Goal: Transaction & Acquisition: Subscribe to service/newsletter

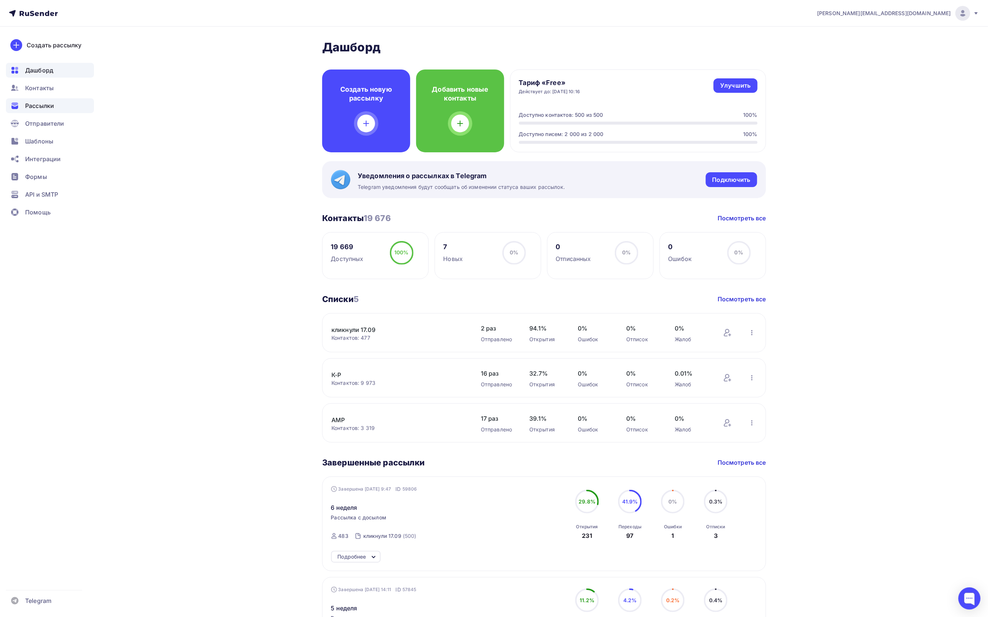
click at [34, 106] on span "Рассылки" at bounding box center [39, 105] width 29 height 9
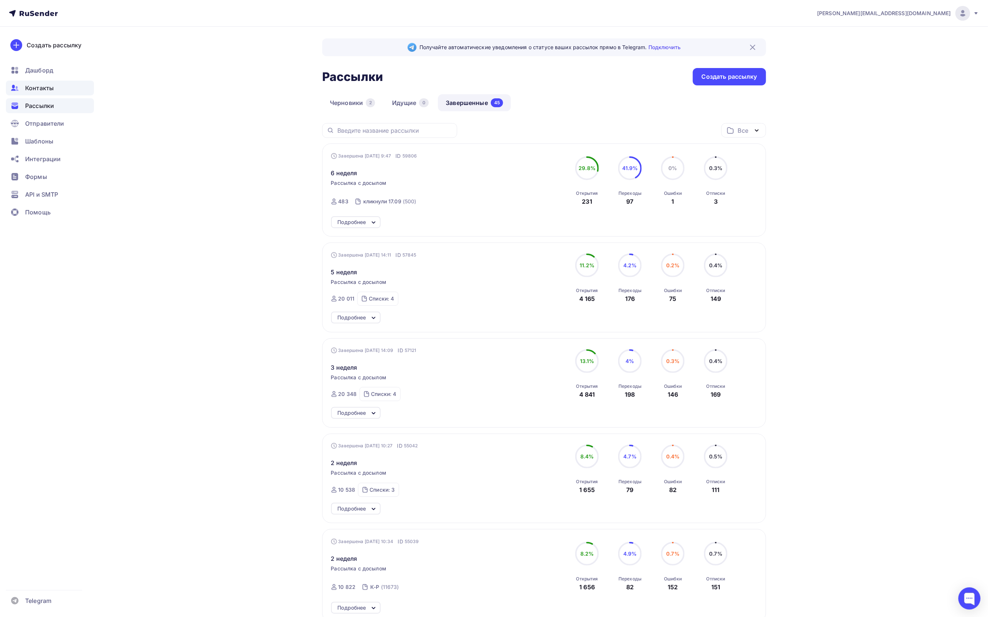
click at [41, 83] on div "Контакты" at bounding box center [50, 88] width 88 height 15
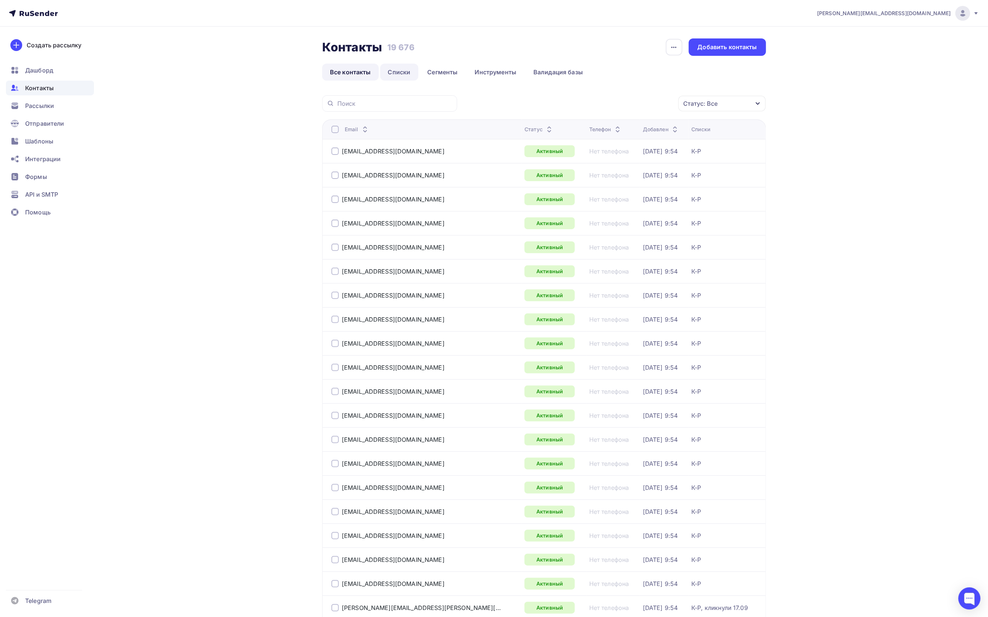
click at [397, 68] on link "Списки" at bounding box center [399, 72] width 38 height 17
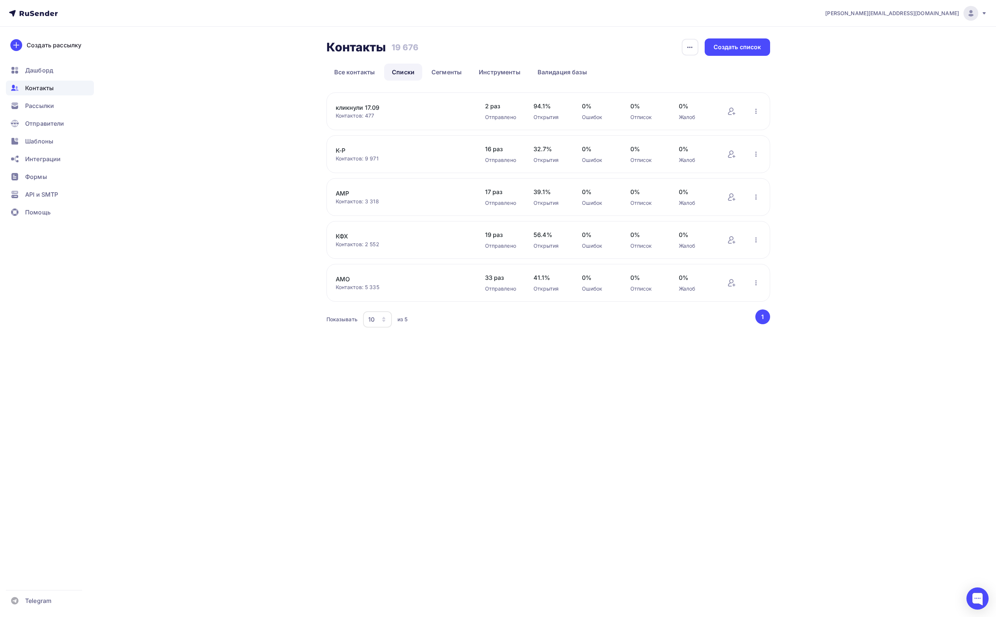
click at [726, 111] on div "кликнули 17.09 Контактов: 477 Добавить контакты Переименовать список Скачать сп…" at bounding box center [549, 111] width 444 height 38
click at [730, 111] on icon at bounding box center [731, 111] width 6 height 7
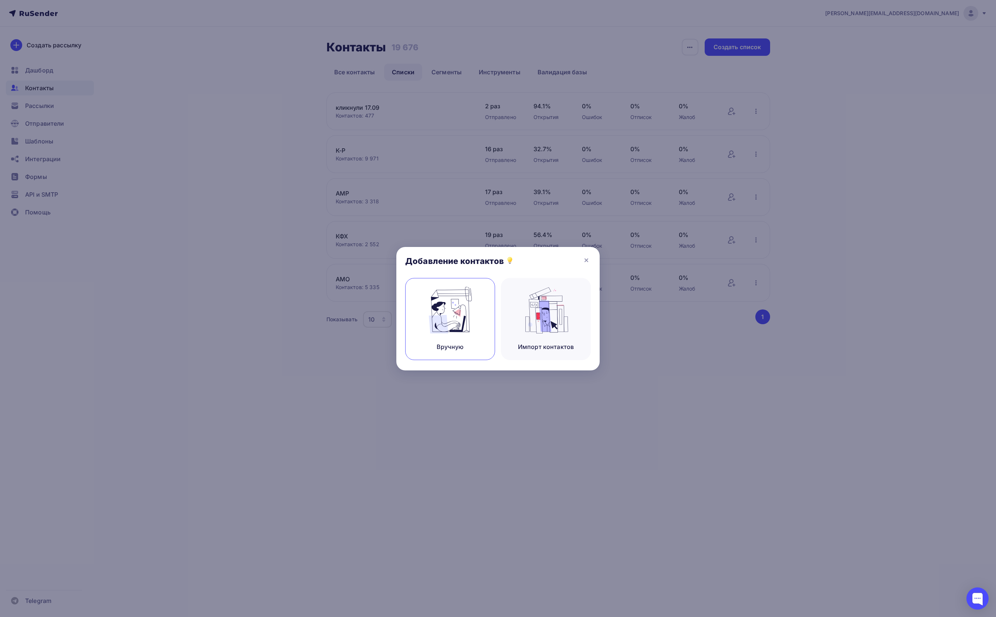
click at [449, 332] on img at bounding box center [451, 310] width 50 height 47
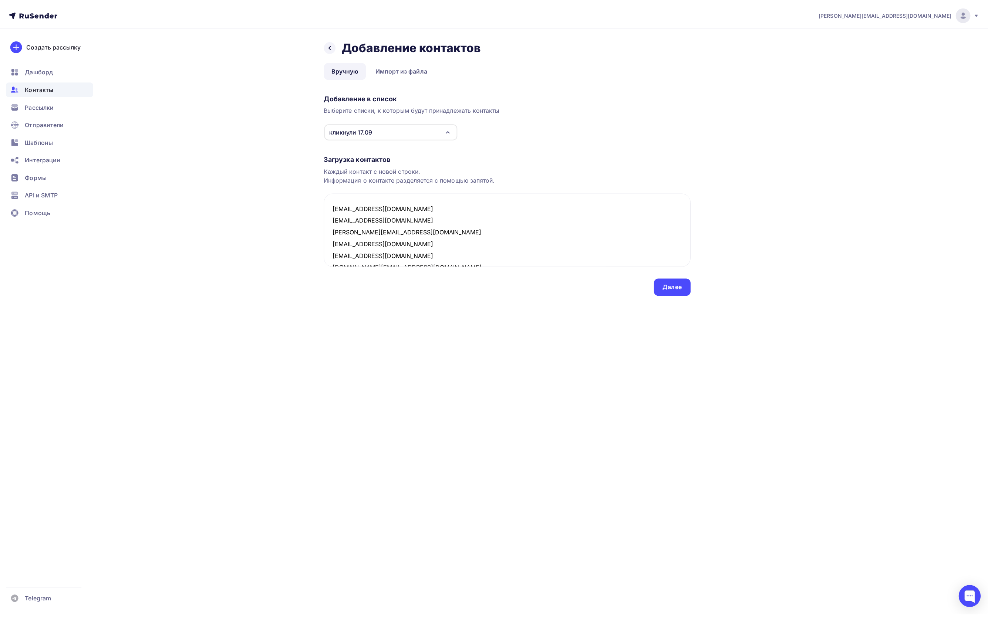
scroll to position [218, 0]
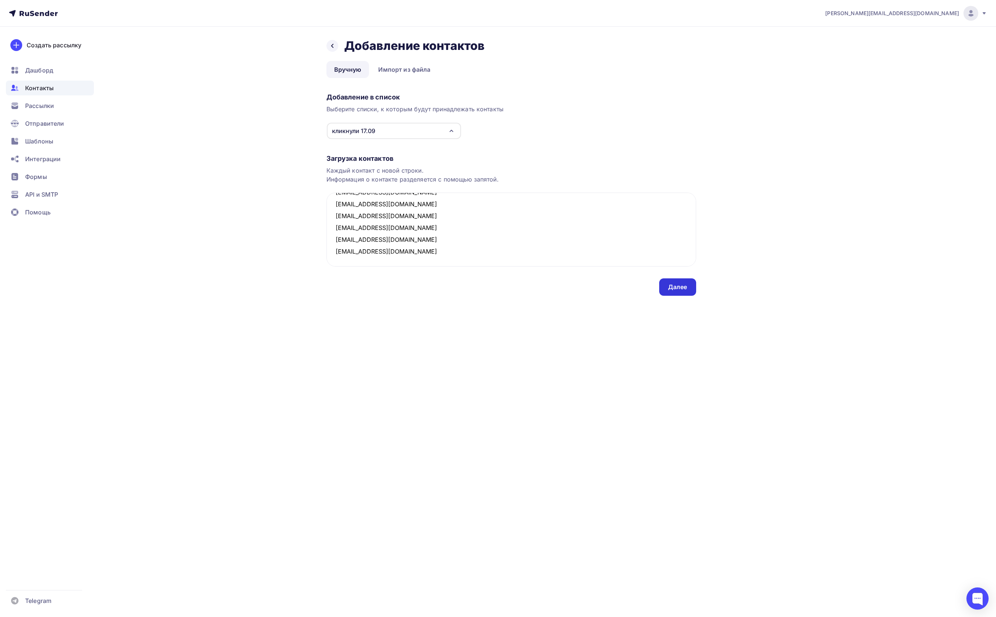
type textarea "[EMAIL_ADDRESS][DOMAIN_NAME] [EMAIL_ADDRESS][DOMAIN_NAME] [PERSON_NAME][EMAIL_A…"
drag, startPoint x: 672, startPoint y: 290, endPoint x: 673, endPoint y: 293, distance: 3.9
click at [673, 293] on div "Далее" at bounding box center [677, 286] width 37 height 17
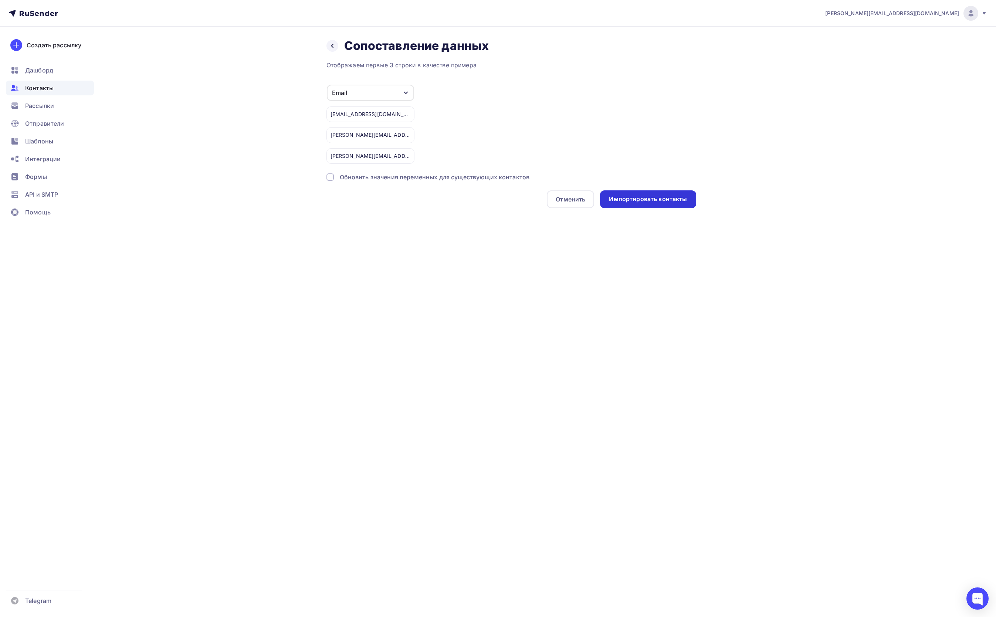
click at [646, 199] on div "Импортировать контакты" at bounding box center [648, 199] width 78 height 9
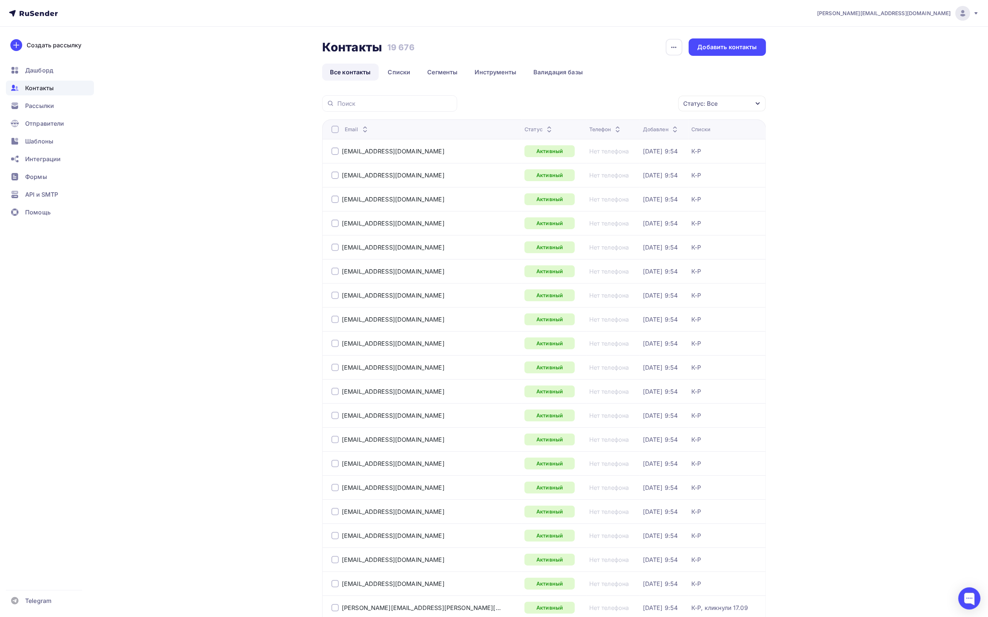
click at [403, 67] on link "Списки" at bounding box center [399, 72] width 38 height 17
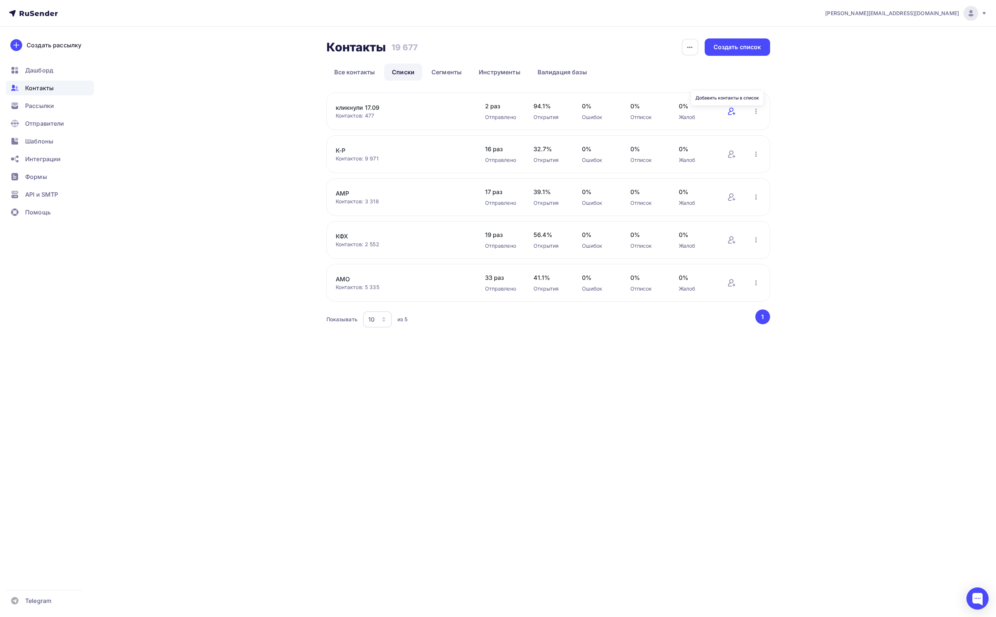
click at [733, 111] on icon at bounding box center [731, 111] width 6 height 7
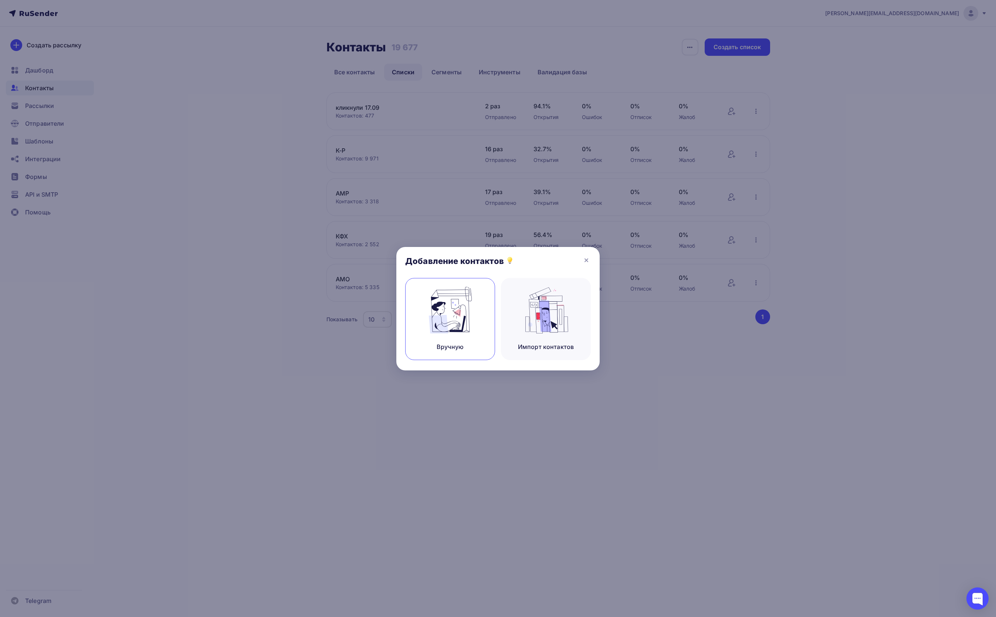
click at [442, 334] on div "Вручную" at bounding box center [450, 319] width 90 height 82
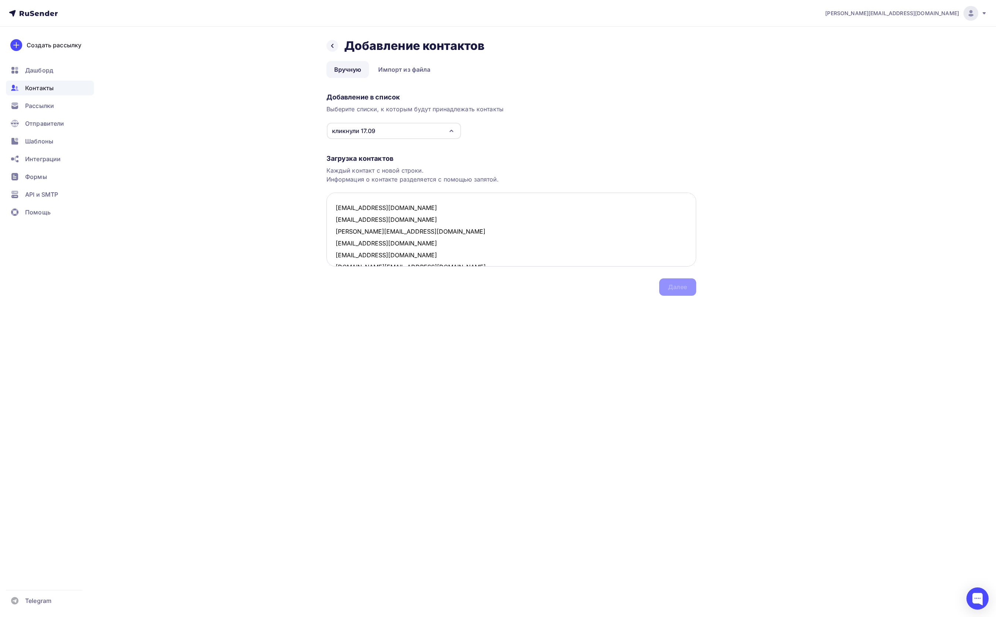
scroll to position [218, 0]
type textarea "[EMAIL_ADDRESS][DOMAIN_NAME] [EMAIL_ADDRESS][DOMAIN_NAME] [PERSON_NAME][EMAIL_A…"
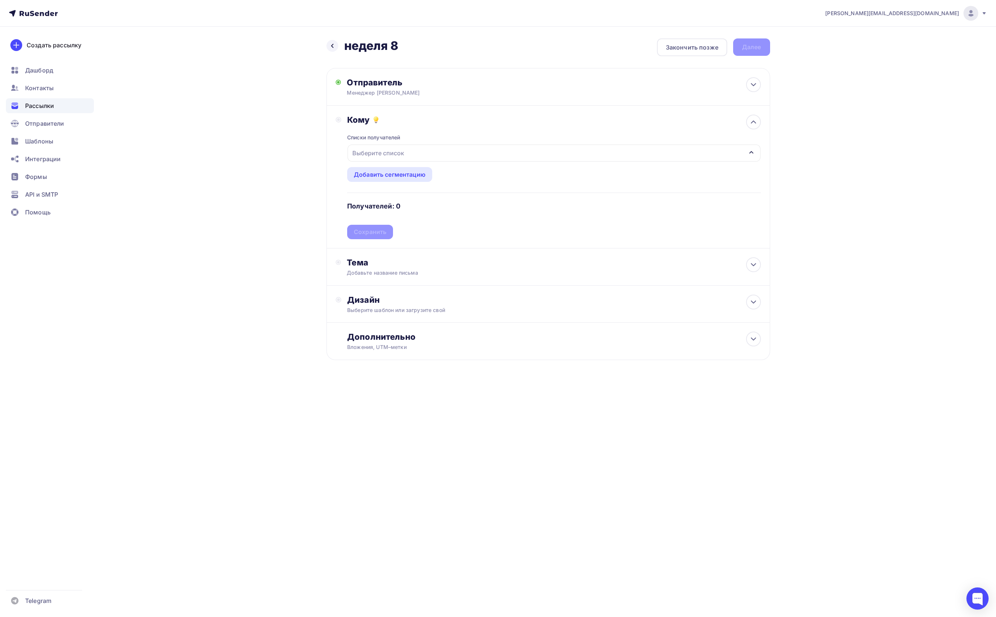
click at [378, 149] on div "Выберите список" at bounding box center [378, 152] width 58 height 13
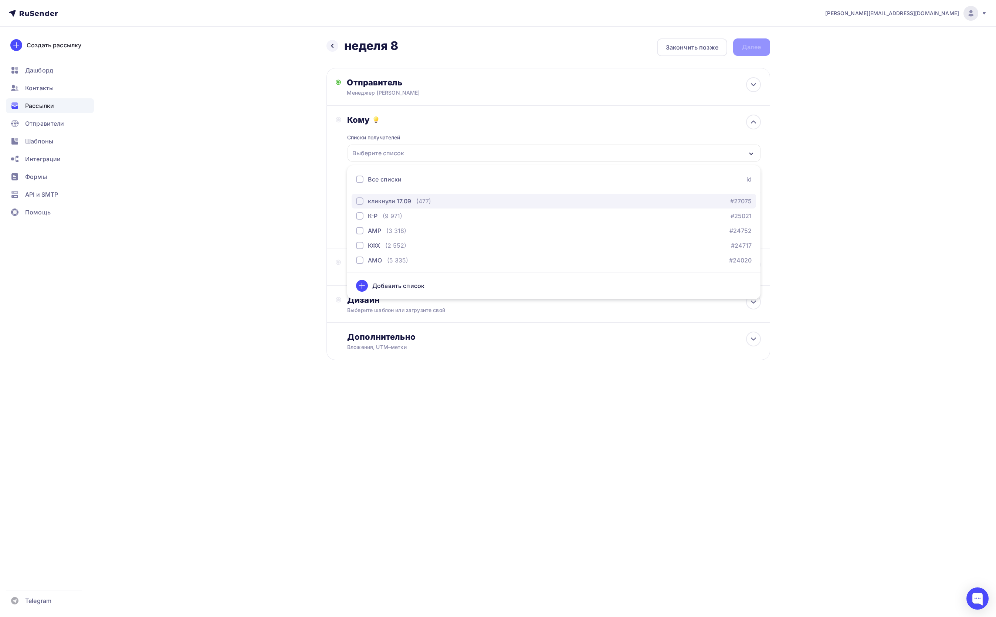
click at [360, 201] on div "button" at bounding box center [359, 200] width 7 height 7
click at [287, 200] on div "Назад неделя 8 неделя 8 Закончить позже Далее Отправитель Менеджер Мари-Лаура E…" at bounding box center [498, 217] width 606 height 381
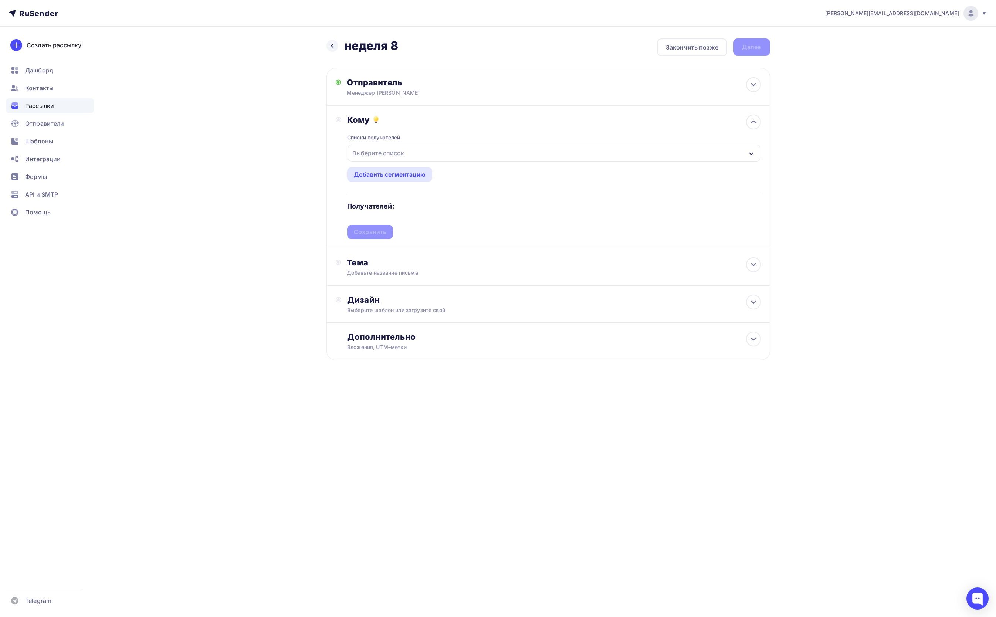
click at [443, 146] on div "Выберите список" at bounding box center [554, 153] width 413 height 17
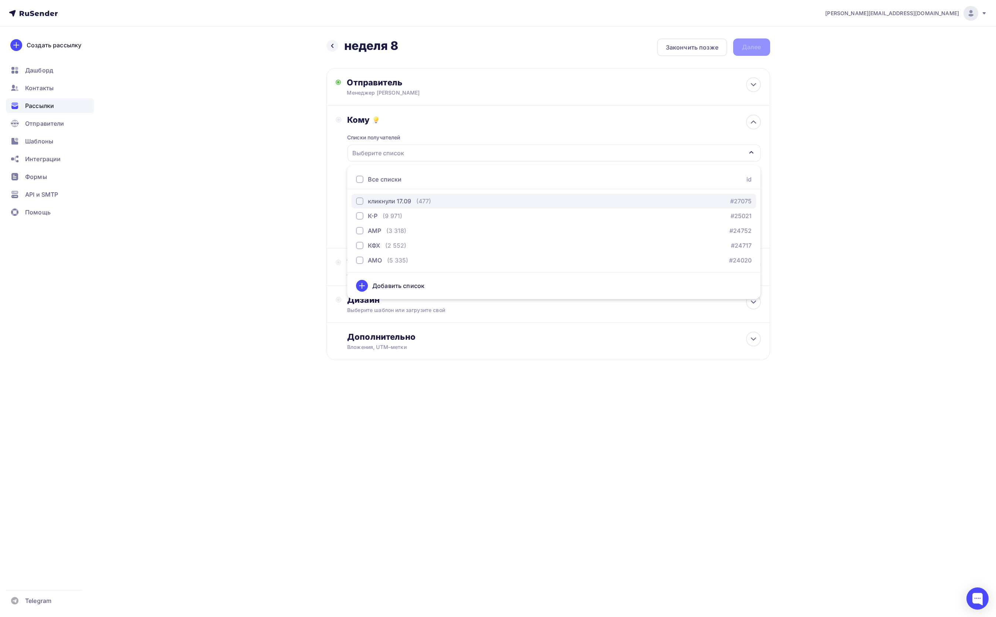
click at [361, 202] on div "button" at bounding box center [359, 200] width 7 height 7
click at [329, 207] on div "Кому Списки получателей кликнули 17.09 Все списки id кликнули 17.09 (477) #2707…" at bounding box center [549, 177] width 444 height 143
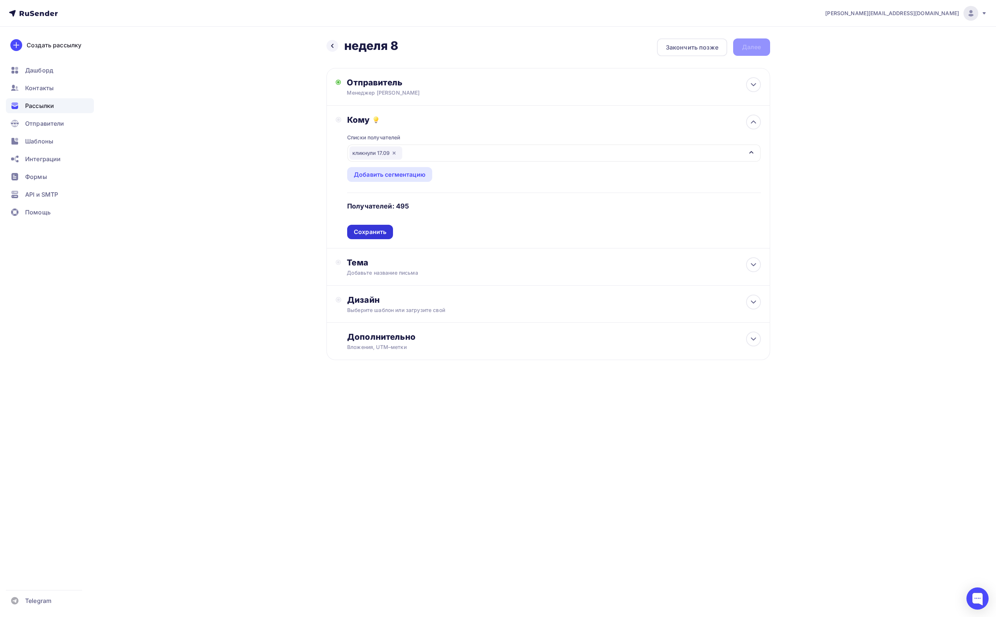
click at [369, 232] on div "Сохранить" at bounding box center [370, 232] width 33 height 9
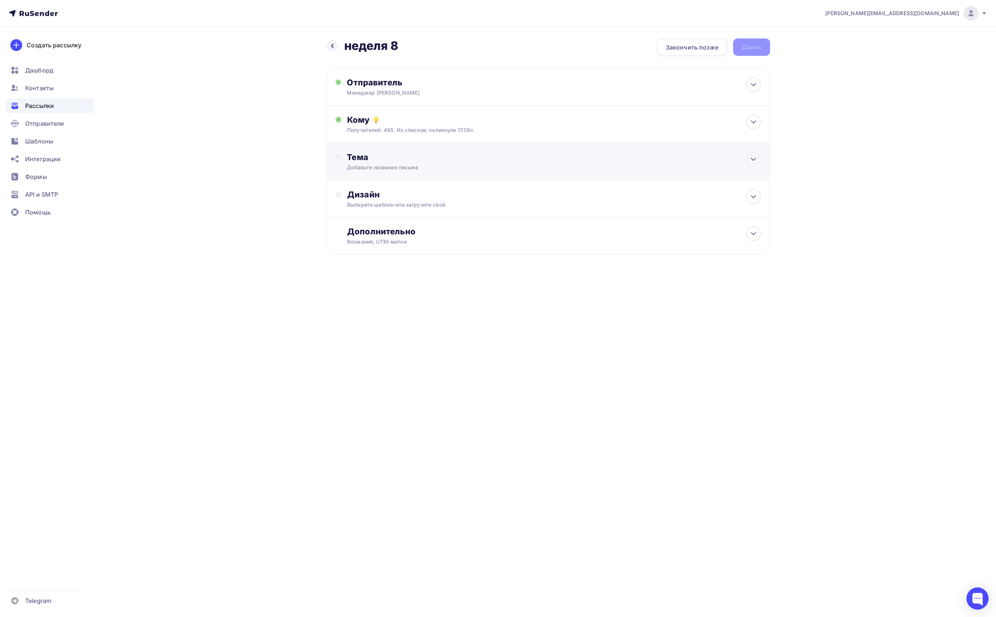
click at [376, 170] on div "Добавьте название письма" at bounding box center [413, 167] width 132 height 7
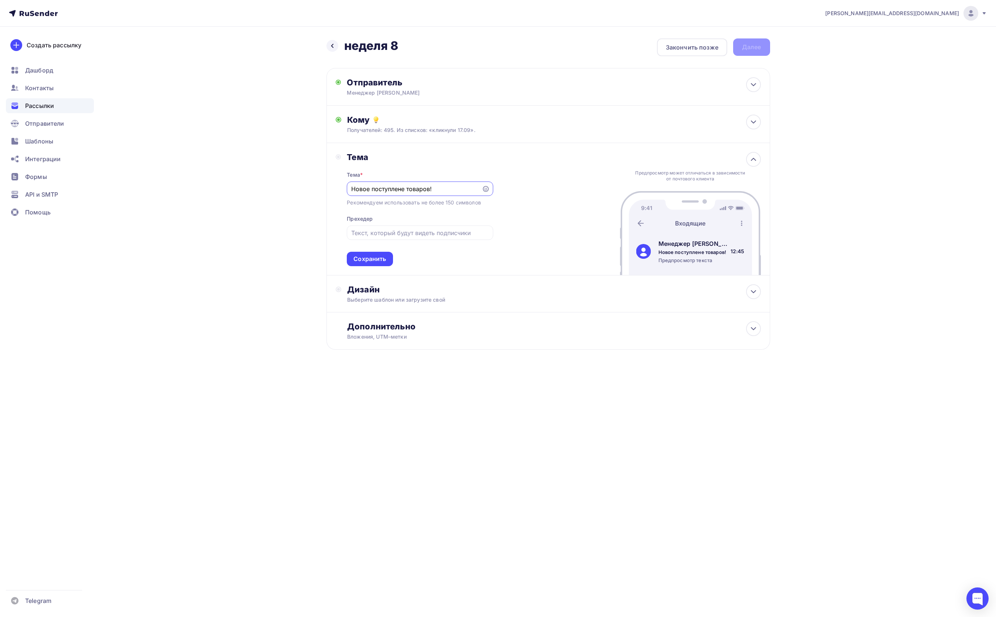
click at [403, 192] on input "Новое поступлене товаров!" at bounding box center [414, 189] width 126 height 9
click at [485, 191] on icon at bounding box center [486, 189] width 6 height 6
click at [427, 214] on span "👍" at bounding box center [426, 212] width 10 height 11
type input "Новое поступление товаров!👍"
click at [375, 215] on div "Тема * Новое поступление товаров!👍 Популярное 👍 👎 😭 😕 😐 😊 😍 Эмоции 😄 😃 😀 😊 😉 😍 …" at bounding box center [420, 214] width 146 height 104
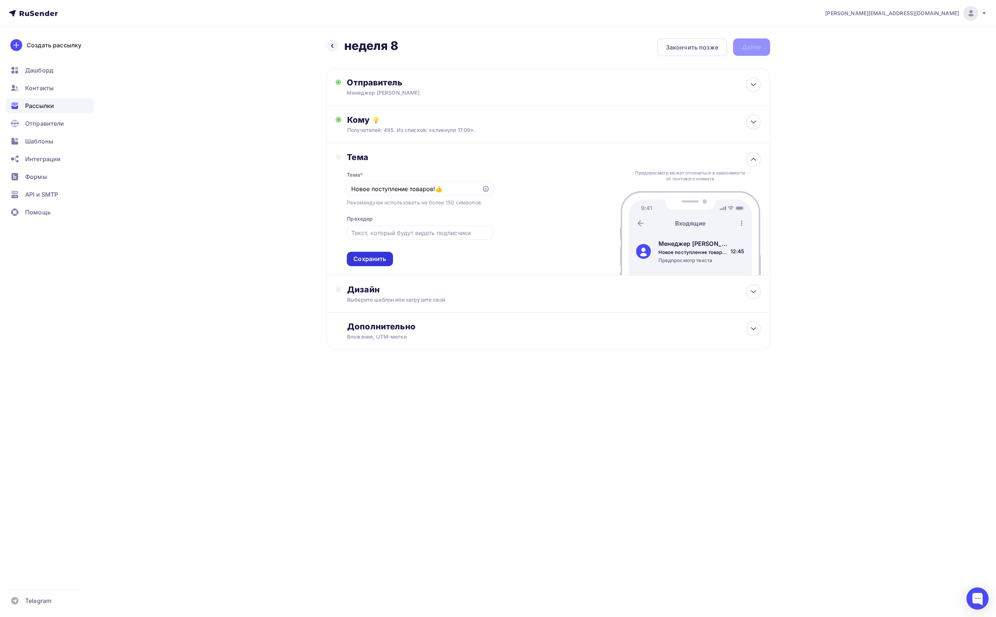
click at [372, 256] on div "Сохранить" at bounding box center [370, 259] width 33 height 9
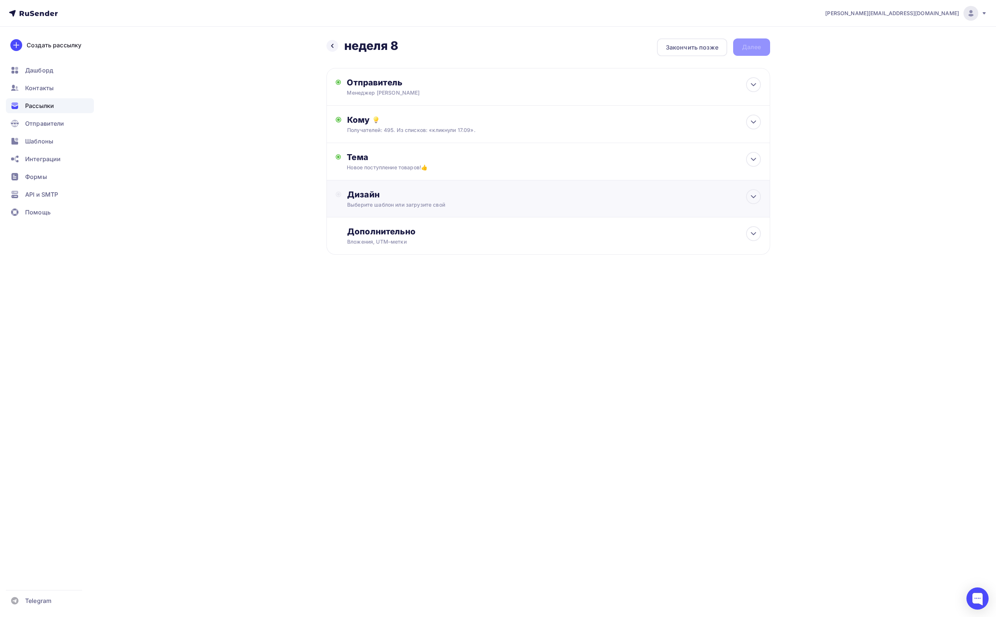
click at [359, 200] on div "Дизайн" at bounding box center [553, 194] width 413 height 10
click at [369, 229] on div "Выбрать шаблон" at bounding box center [379, 224] width 51 height 9
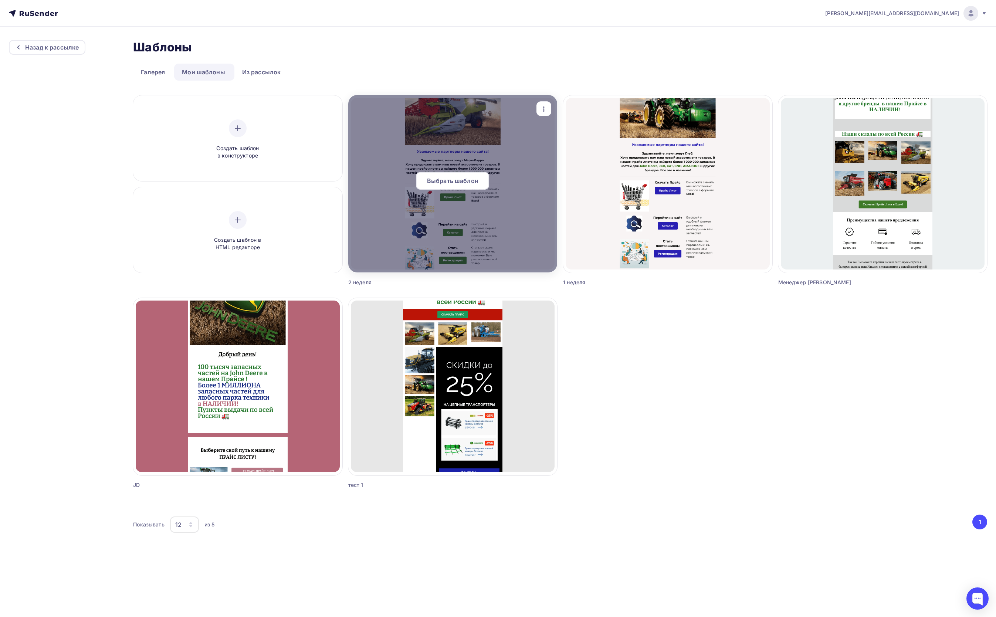
click at [450, 178] on span "Выбрать шаблон" at bounding box center [452, 180] width 51 height 9
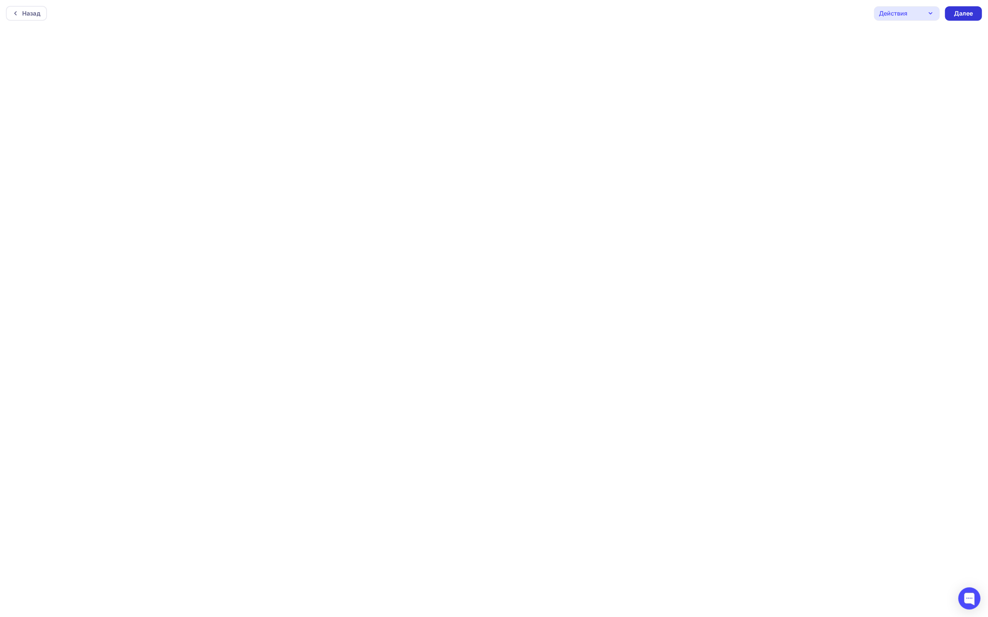
click at [962, 14] on div "Далее" at bounding box center [963, 13] width 19 height 9
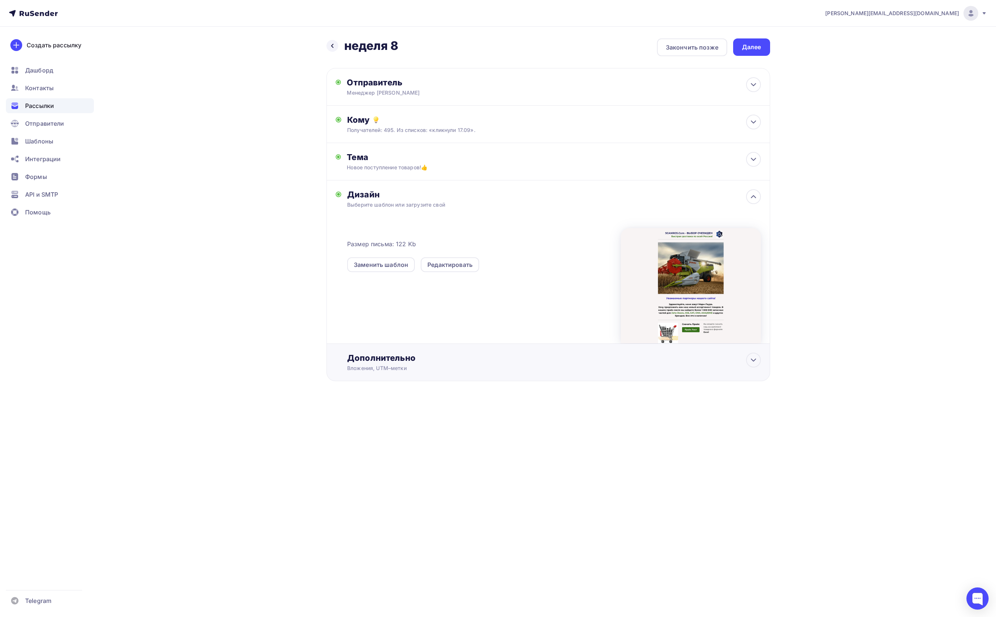
click at [404, 360] on div "Дополнительно" at bounding box center [553, 358] width 413 height 10
click at [481, 356] on div "Дополнительно" at bounding box center [553, 358] width 413 height 10
click at [374, 483] on div "Сохранить" at bounding box center [370, 481] width 33 height 9
click at [752, 47] on div "Далее" at bounding box center [751, 47] width 19 height 9
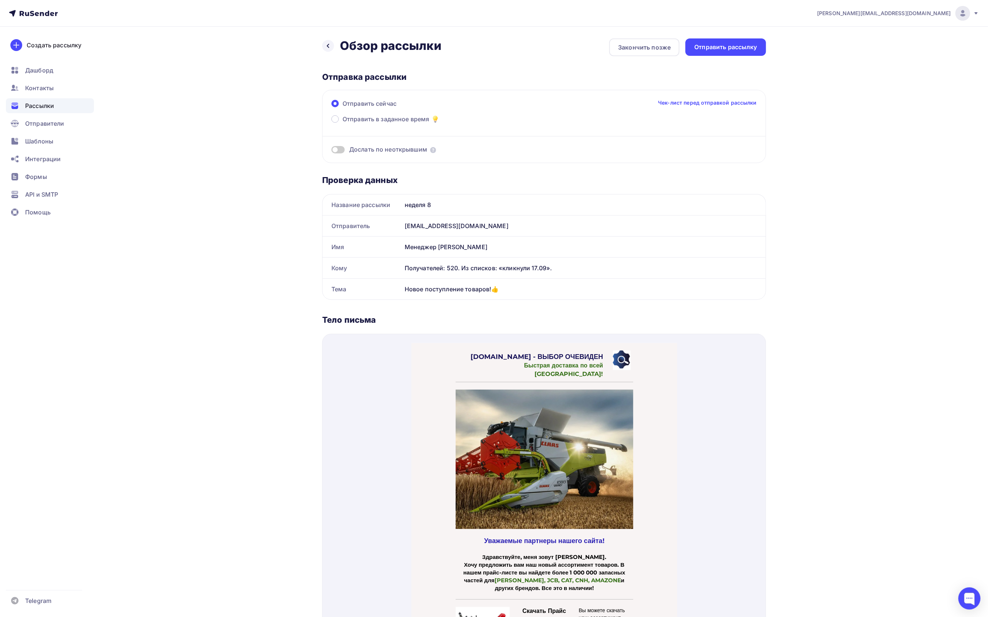
click at [333, 150] on span at bounding box center [337, 149] width 13 height 7
click at [331, 151] on input "checkbox" at bounding box center [331, 151] width 0 height 0
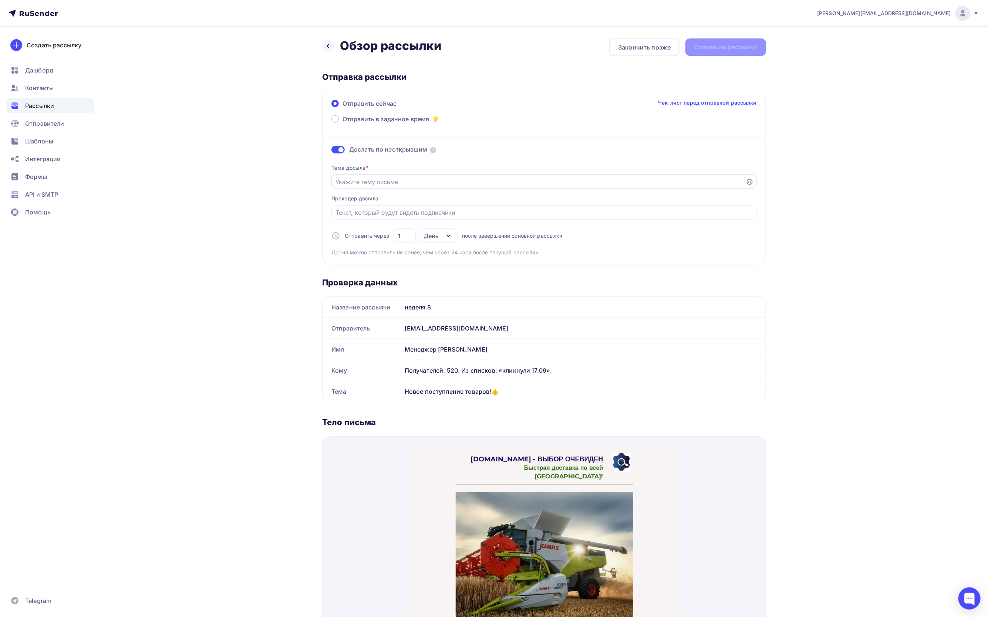
click at [367, 185] on input "Отправить в заданное время" at bounding box center [539, 182] width 406 height 9
click at [747, 186] on div at bounding box center [543, 182] width 425 height 14
click at [749, 180] on icon at bounding box center [750, 182] width 6 height 6
click at [741, 173] on span "✅" at bounding box center [746, 167] width 10 height 11
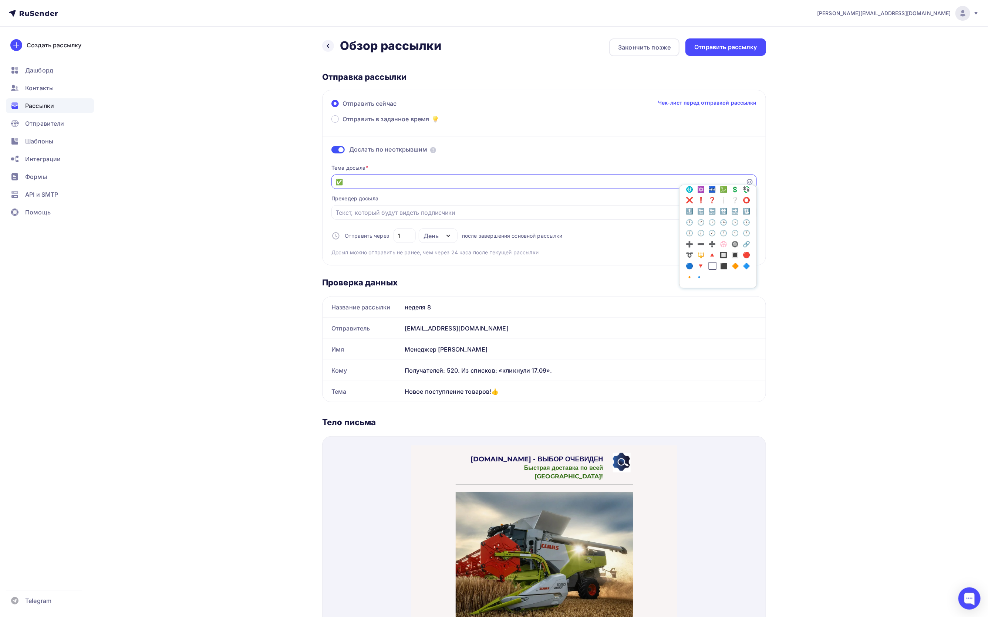
click at [378, 180] on input "✅" at bounding box center [539, 182] width 406 height 9
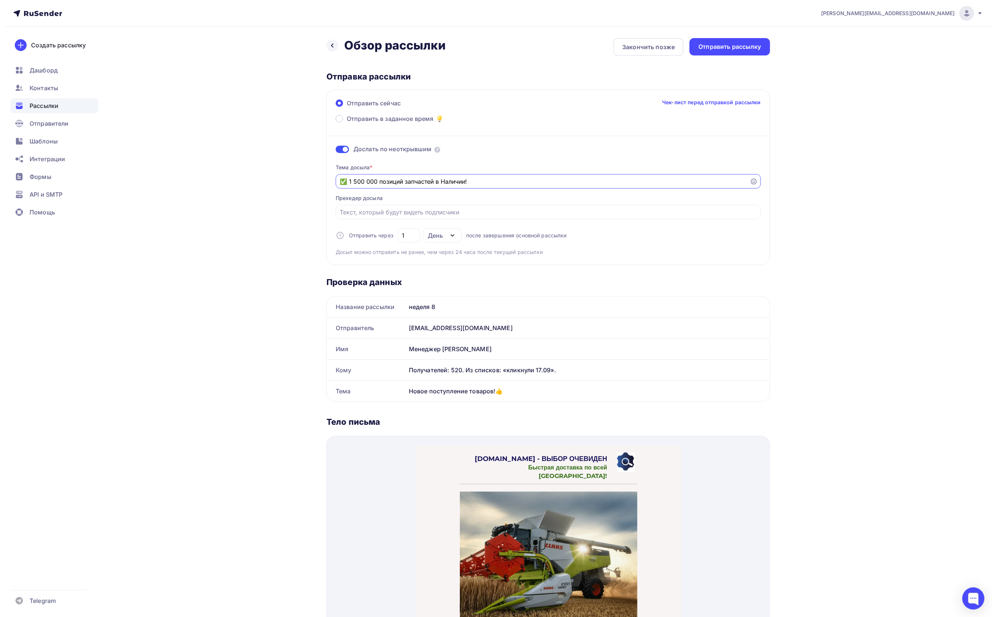
scroll to position [0, 0]
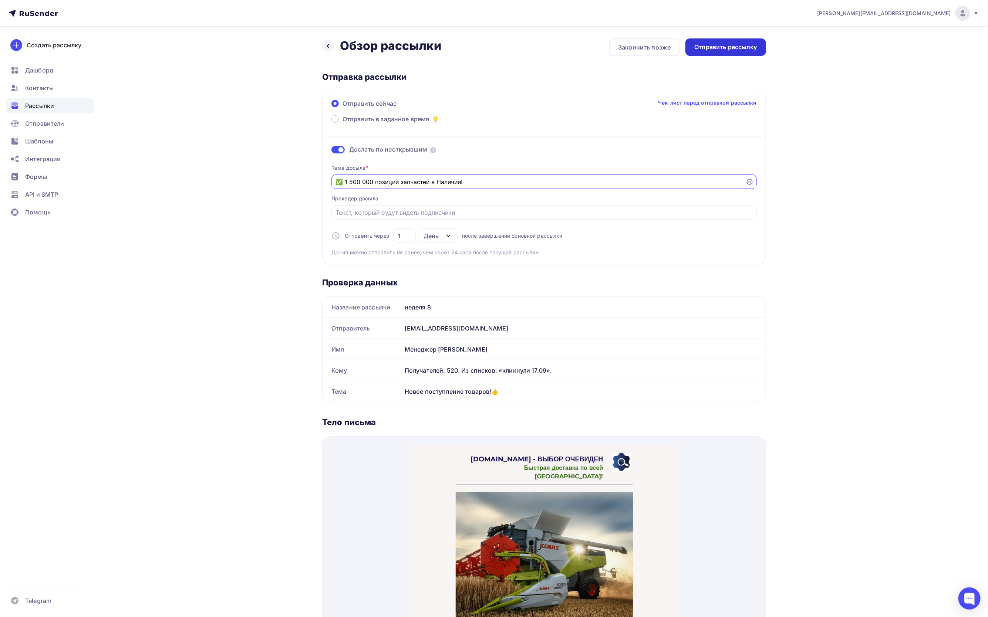
type input "✅ 1 500 000 позиций запчастей в Наличии!"
click at [723, 46] on div "Отправить рассылку" at bounding box center [725, 47] width 63 height 9
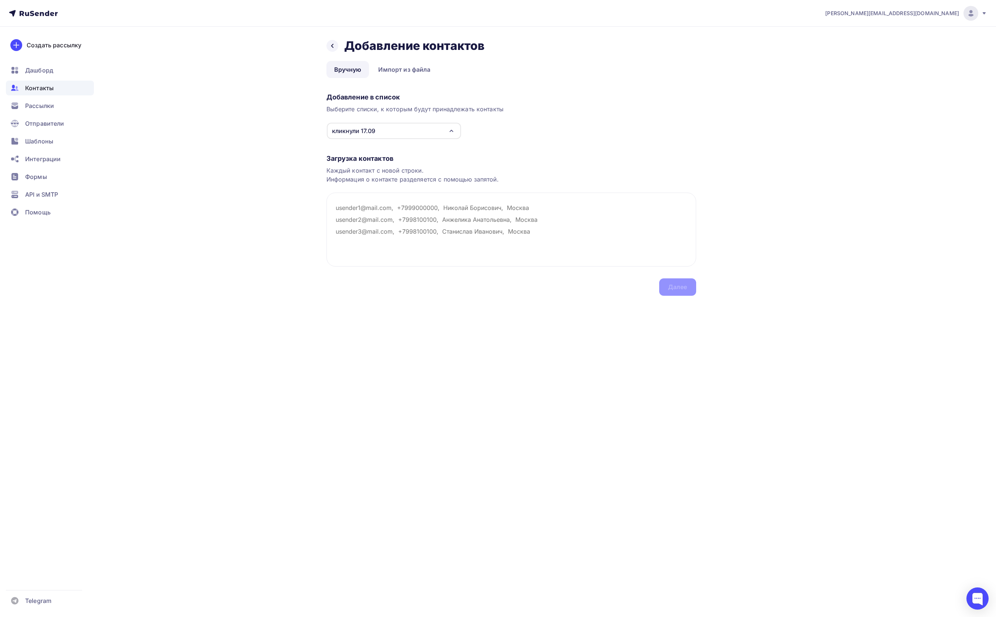
click at [49, 88] on span "Контакты" at bounding box center [39, 88] width 28 height 9
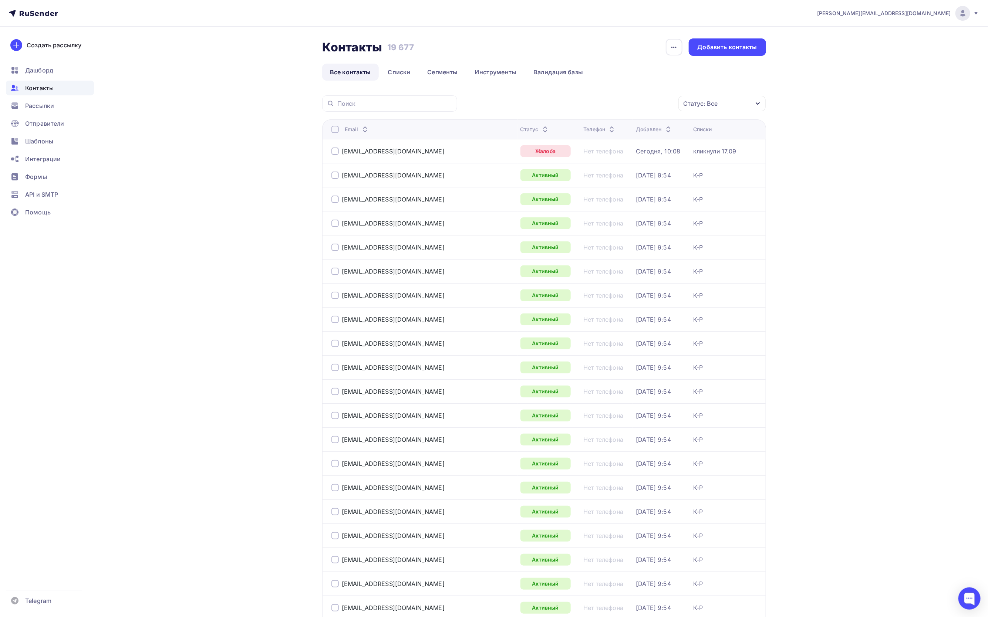
click at [751, 104] on div "Статус: Все" at bounding box center [721, 104] width 87 height 16
click at [640, 175] on div at bounding box center [642, 176] width 7 height 7
click at [641, 193] on div at bounding box center [642, 190] width 7 height 7
click at [640, 202] on div at bounding box center [642, 205] width 7 height 7
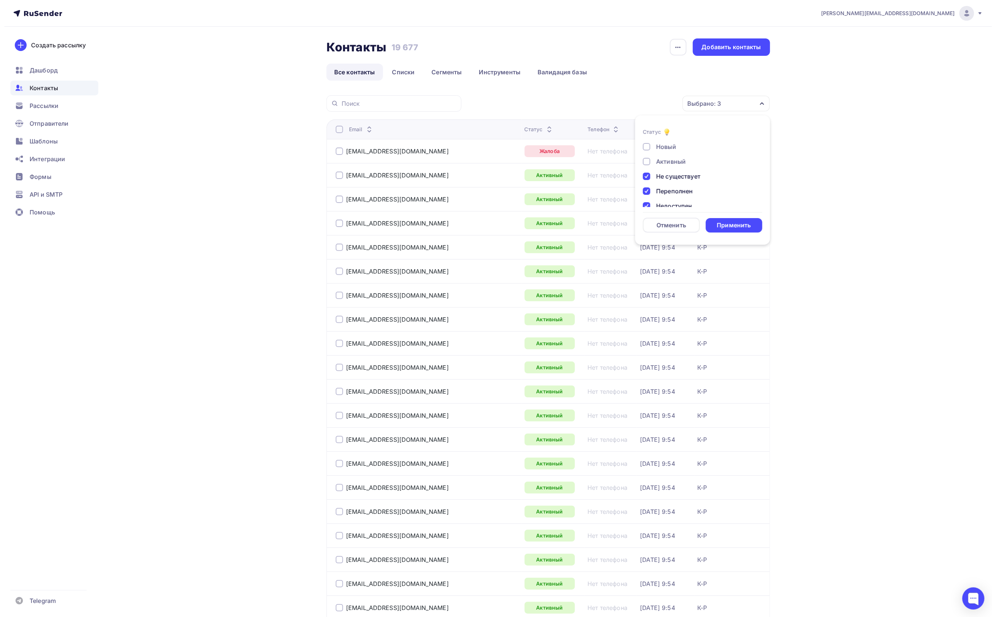
scroll to position [53, 0]
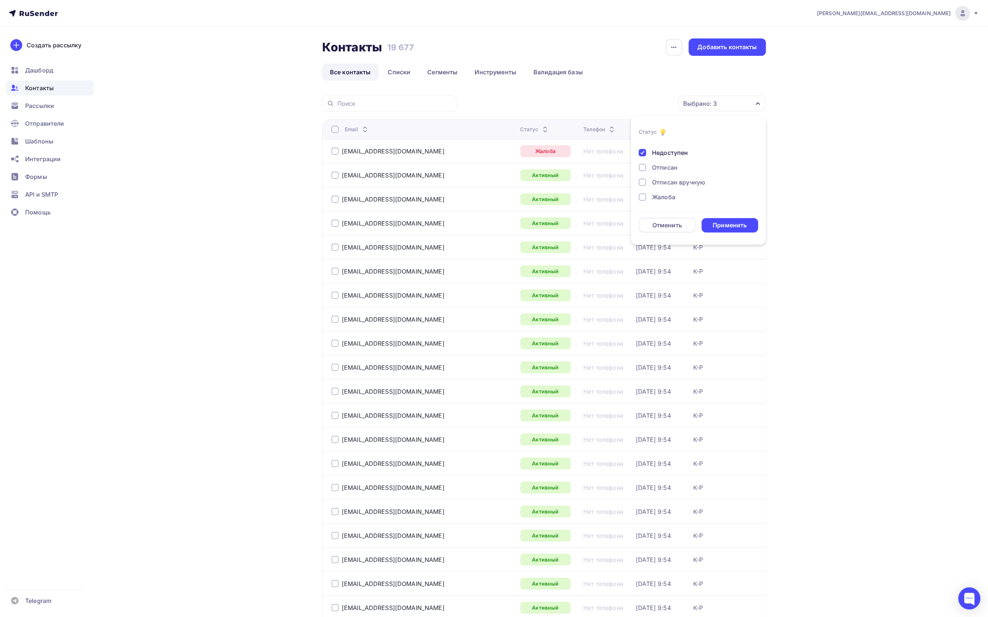
click at [640, 197] on div at bounding box center [642, 196] width 7 height 7
click at [640, 187] on div "Новый Активный Не существует Переполнен Недоступен Отписан Отписан вручную Жало…" at bounding box center [698, 145] width 119 height 112
click at [640, 182] on div at bounding box center [642, 182] width 7 height 7
click at [641, 168] on div at bounding box center [642, 167] width 7 height 7
click at [725, 227] on div "Применить" at bounding box center [730, 225] width 34 height 9
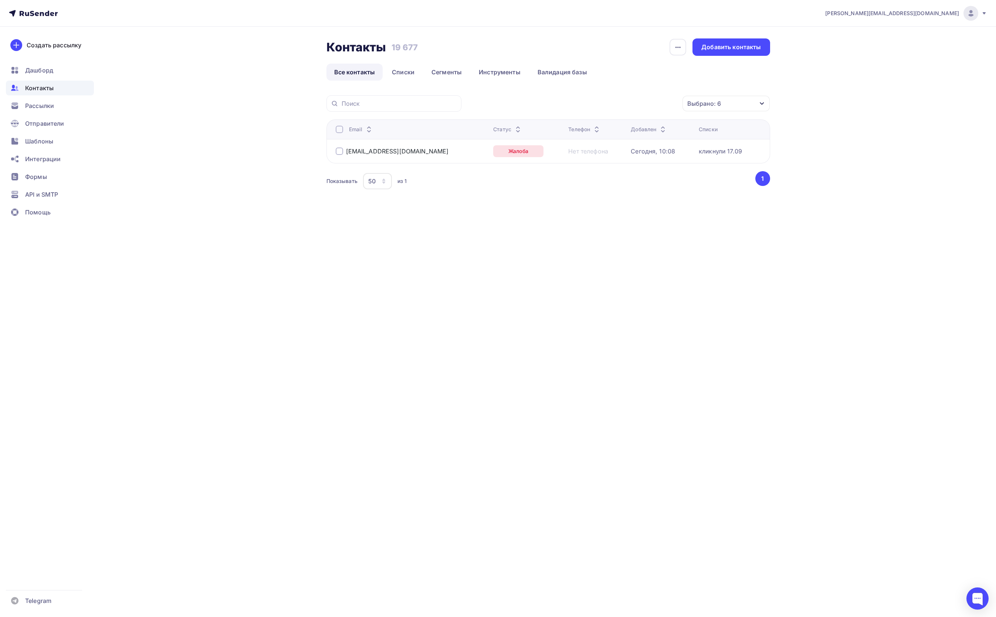
click at [337, 146] on div "tooagrolake@mail.ru" at bounding box center [412, 151] width 152 height 12
click at [337, 150] on div at bounding box center [339, 151] width 7 height 7
click at [623, 108] on div "Действие" at bounding box center [628, 104] width 98 height 14
click at [601, 155] on div "Удалить" at bounding box center [600, 155] width 24 height 9
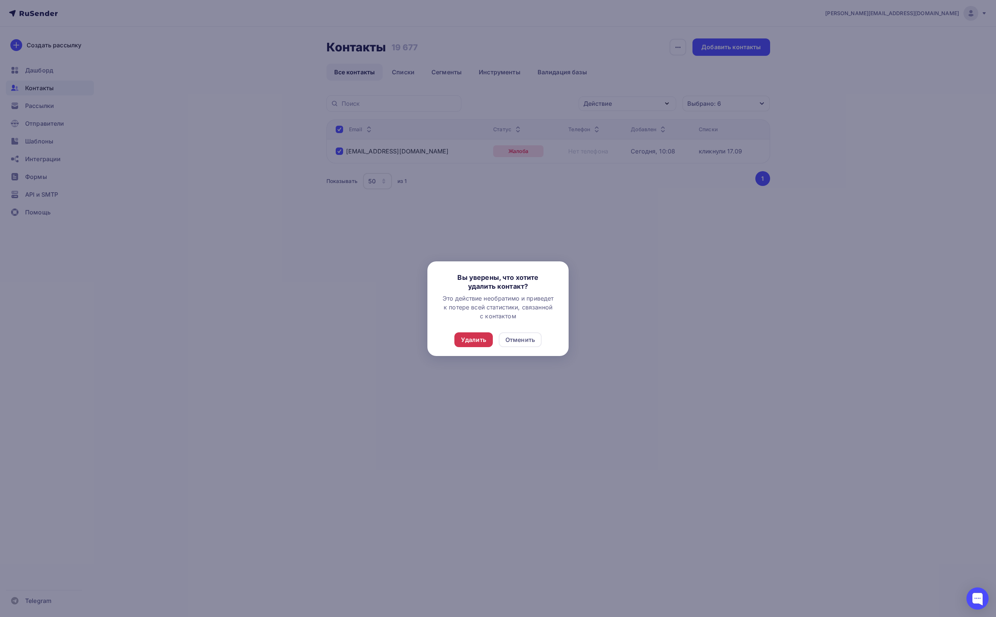
click at [480, 341] on div "Удалить" at bounding box center [473, 339] width 25 height 9
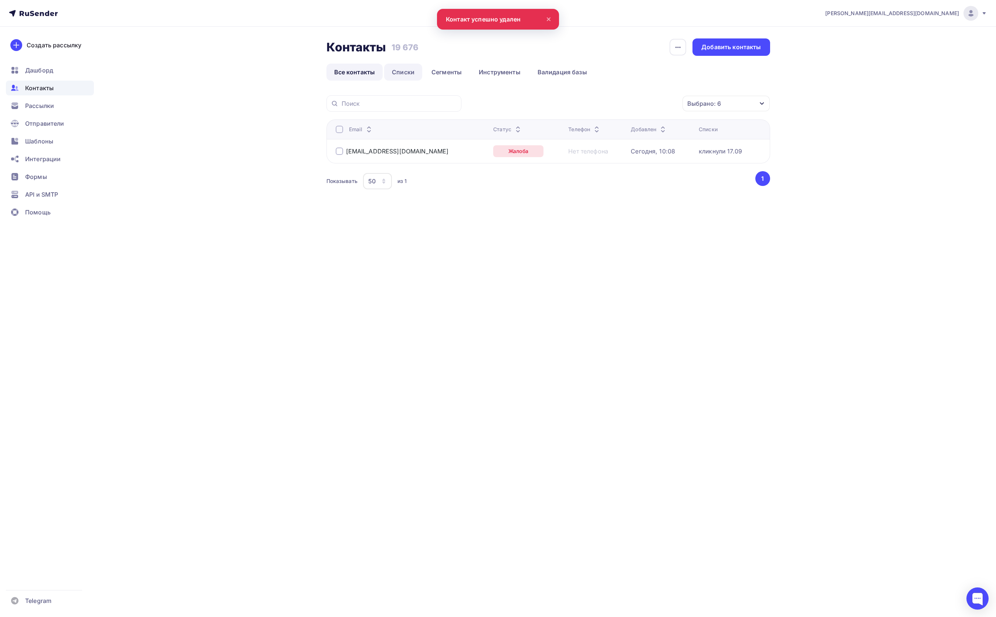
click at [399, 72] on link "Списки" at bounding box center [403, 72] width 38 height 17
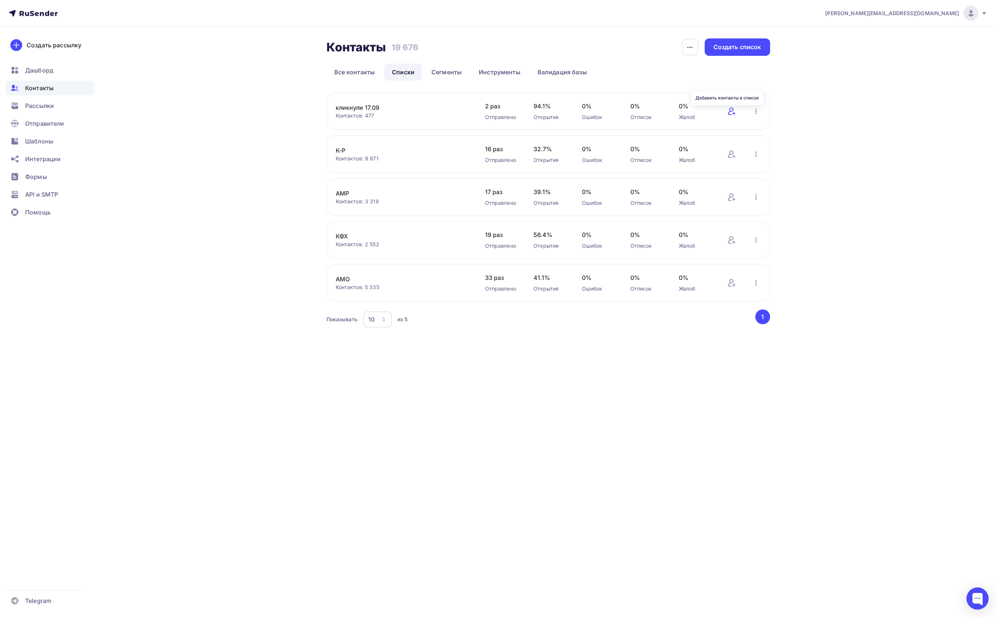
click at [731, 108] on icon at bounding box center [731, 111] width 9 height 9
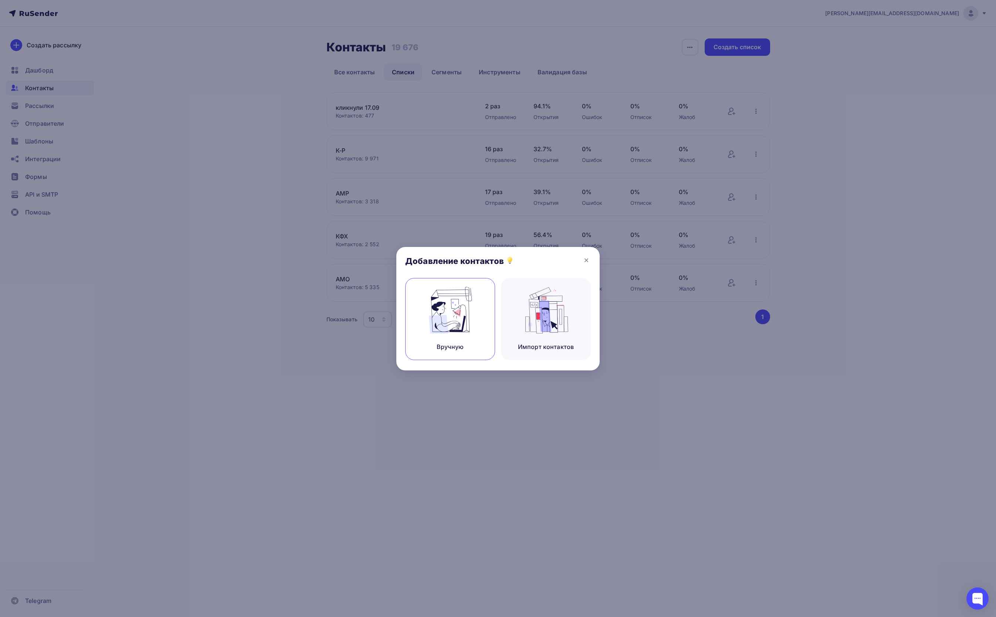
click at [454, 303] on img at bounding box center [451, 310] width 50 height 47
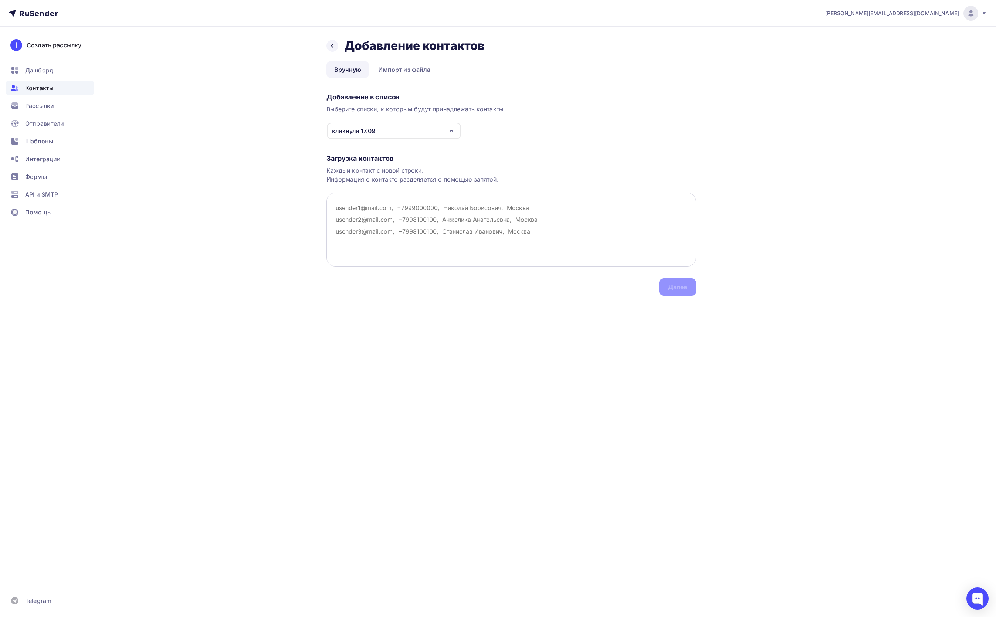
click at [527, 239] on textarea at bounding box center [512, 230] width 370 height 74
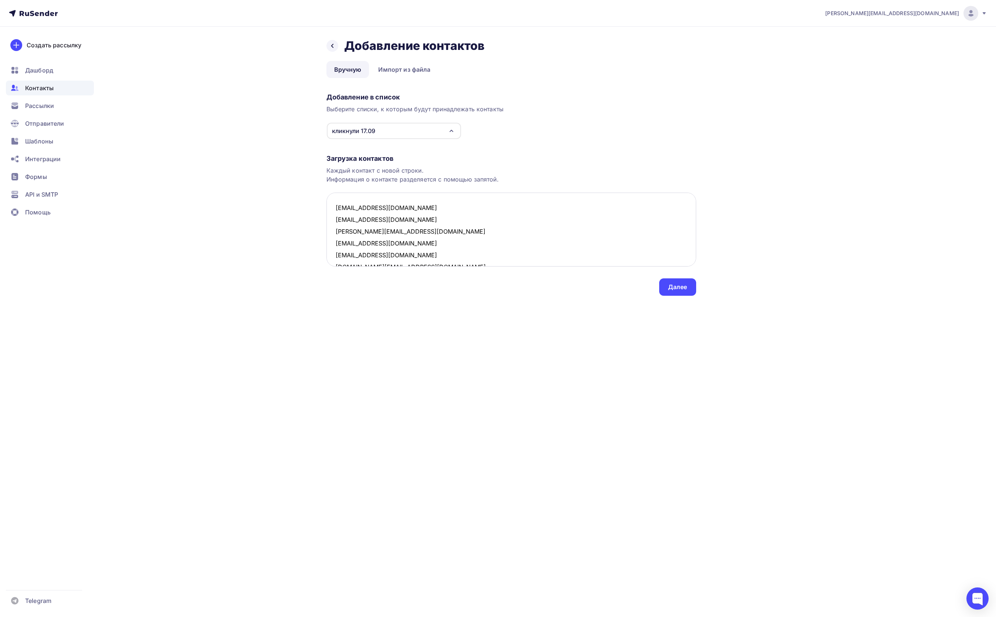
scroll to position [218, 0]
type textarea "[EMAIL_ADDRESS][DOMAIN_NAME] [EMAIL_ADDRESS][DOMAIN_NAME] [PERSON_NAME][EMAIL_A…"
click at [671, 281] on div "Далее" at bounding box center [677, 286] width 37 height 17
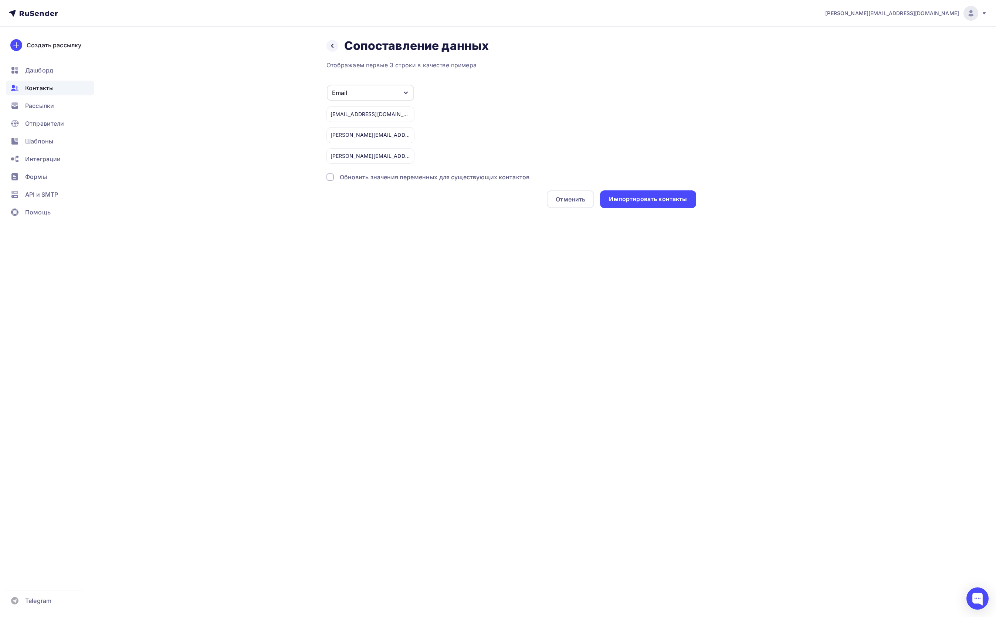
click at [334, 175] on div "Обновить значения переменных для существующих контактов" at bounding box center [512, 177] width 370 height 9
click at [659, 200] on div "Импортировать контакты" at bounding box center [648, 199] width 78 height 9
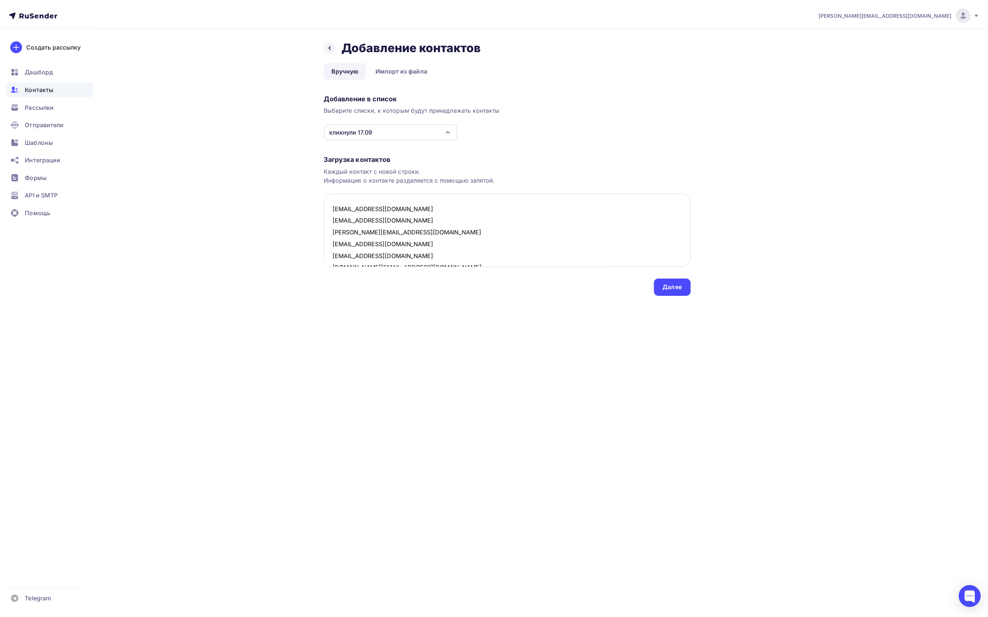
scroll to position [229, 0]
